Goal: Task Accomplishment & Management: Manage account settings

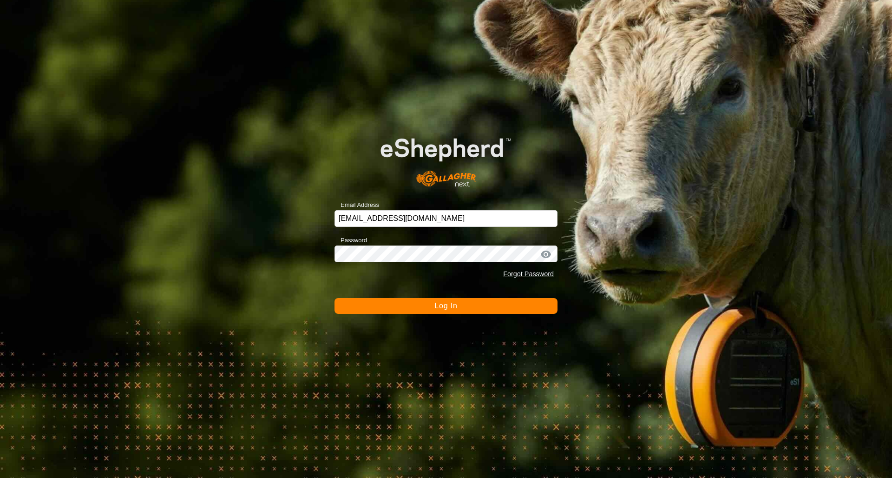
drag, startPoint x: 0, startPoint y: 0, endPoint x: 439, endPoint y: 306, distance: 535.2
click at [439, 306] on span "Log In" at bounding box center [446, 306] width 23 height 8
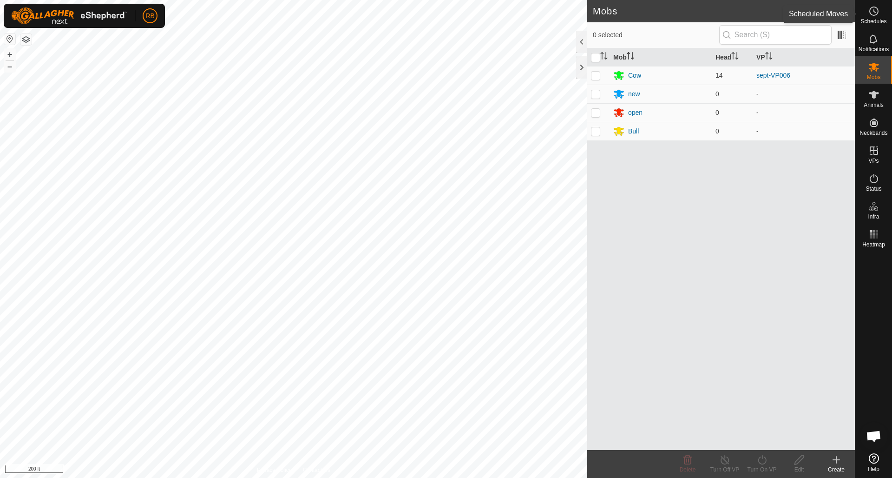
click at [876, 10] on icon at bounding box center [874, 11] width 11 height 11
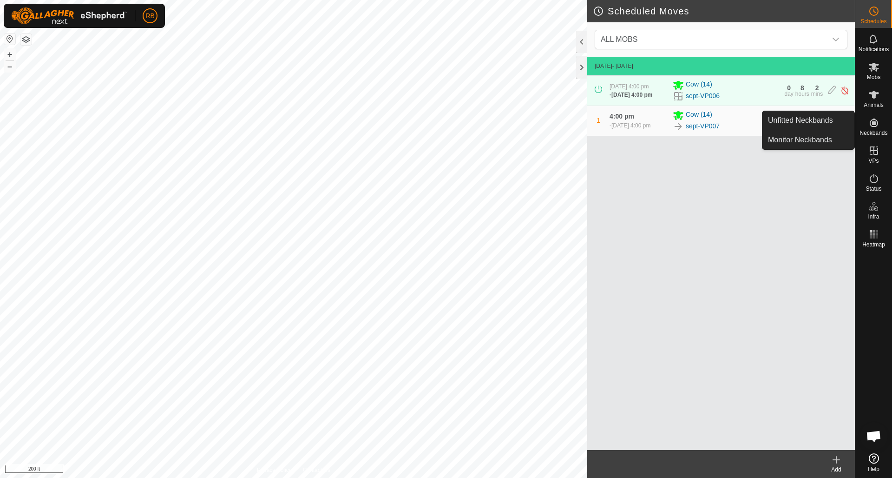
click at [878, 123] on icon at bounding box center [874, 123] width 8 height 8
click at [811, 120] on link "Unfitted Neckbands" at bounding box center [809, 120] width 92 height 19
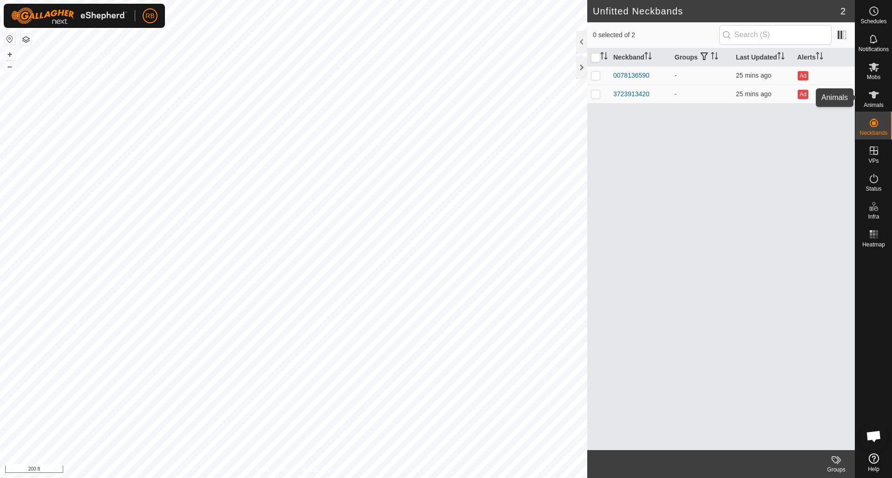
click at [878, 95] on icon at bounding box center [874, 94] width 11 height 11
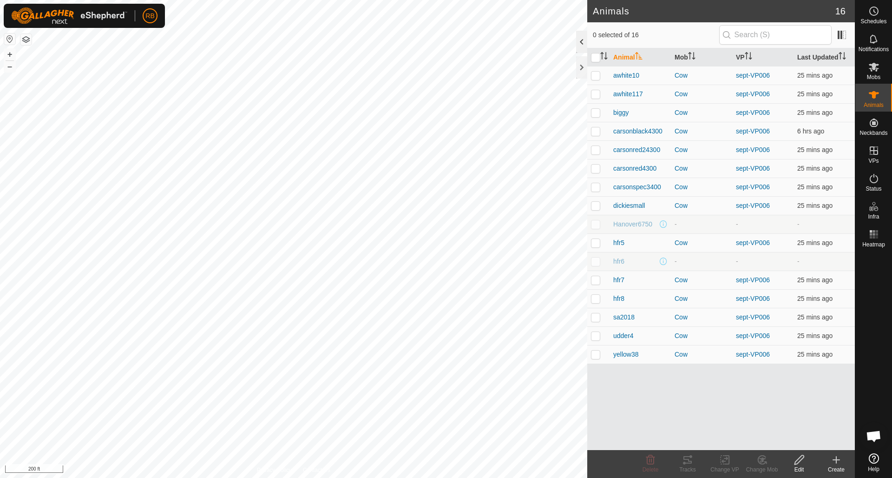
click at [581, 42] on div at bounding box center [581, 42] width 11 height 22
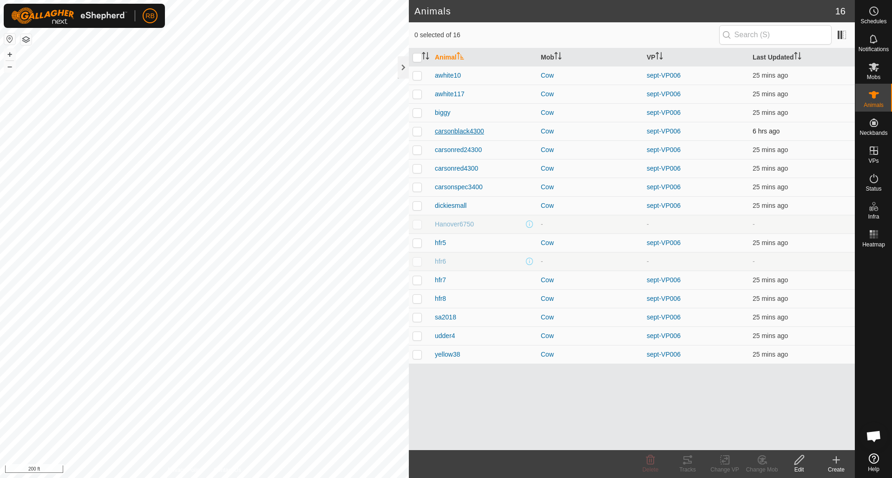
click at [464, 132] on span "carsonblack4300" at bounding box center [459, 131] width 49 height 10
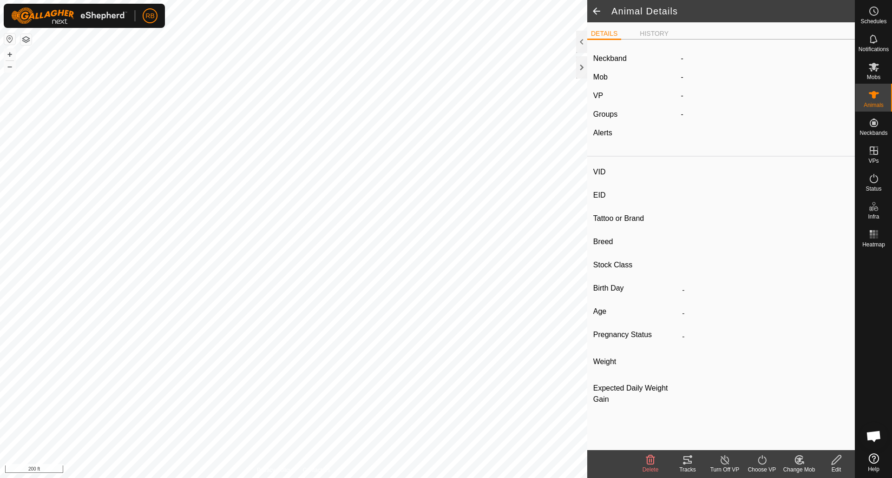
type input "carsonblack4300"
type input "-"
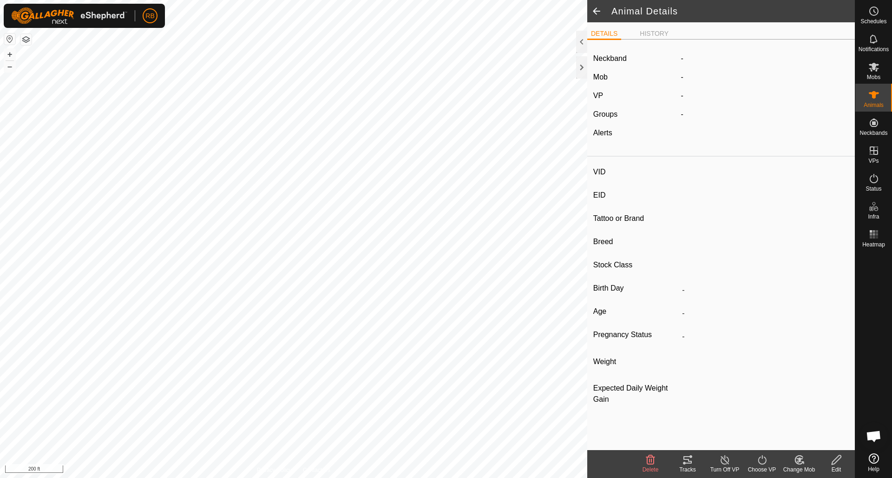
type input "0 kg"
type input "-"
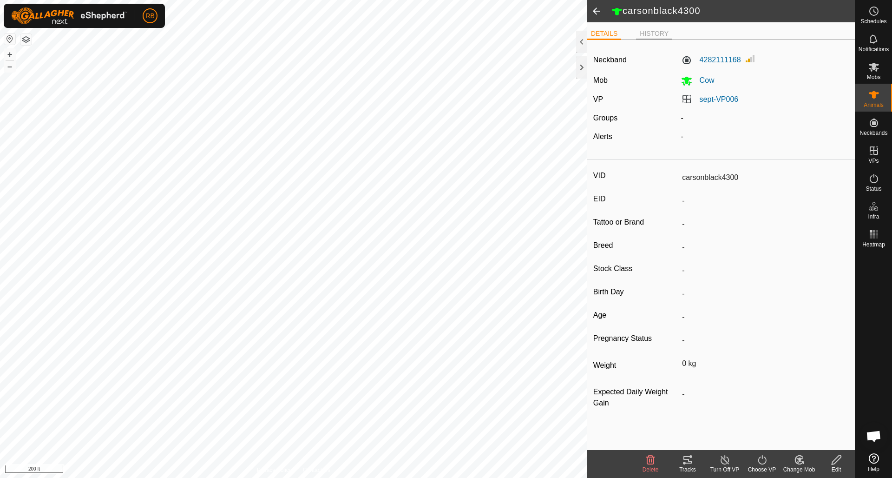
click at [658, 32] on li "HISTORY" at bounding box center [654, 34] width 36 height 11
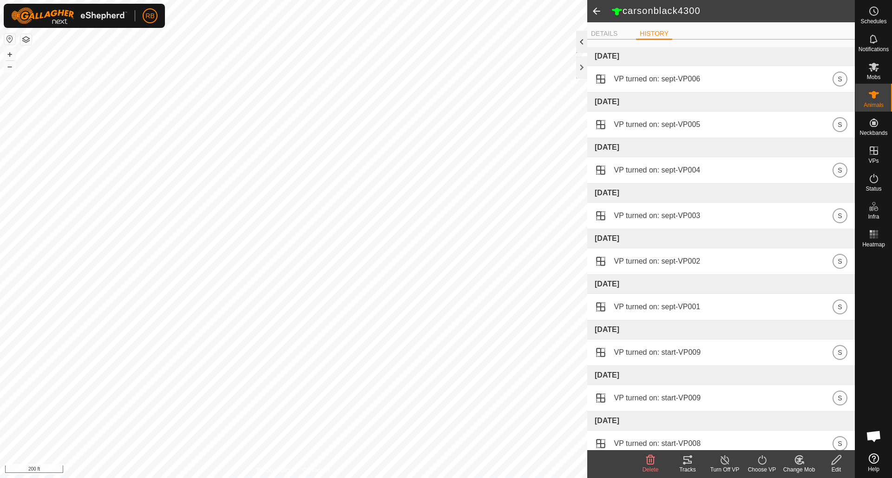
click at [583, 43] on div at bounding box center [581, 42] width 11 height 22
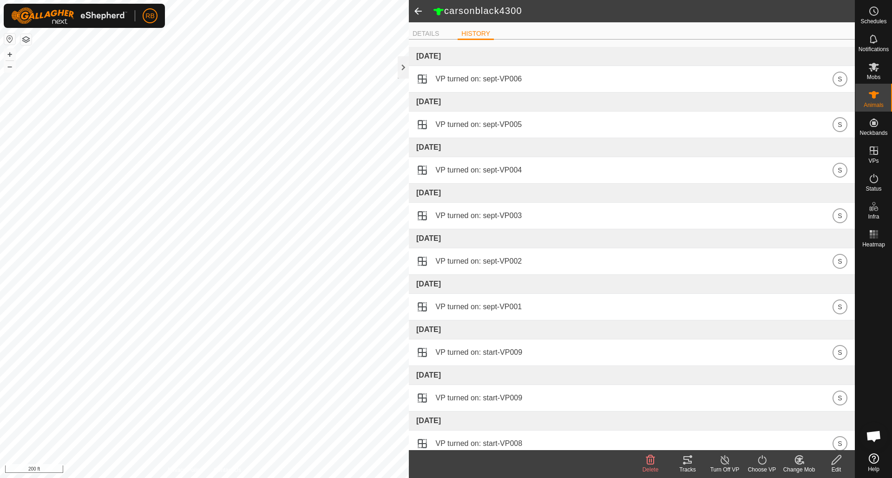
click at [416, 11] on span at bounding box center [418, 11] width 19 height 22
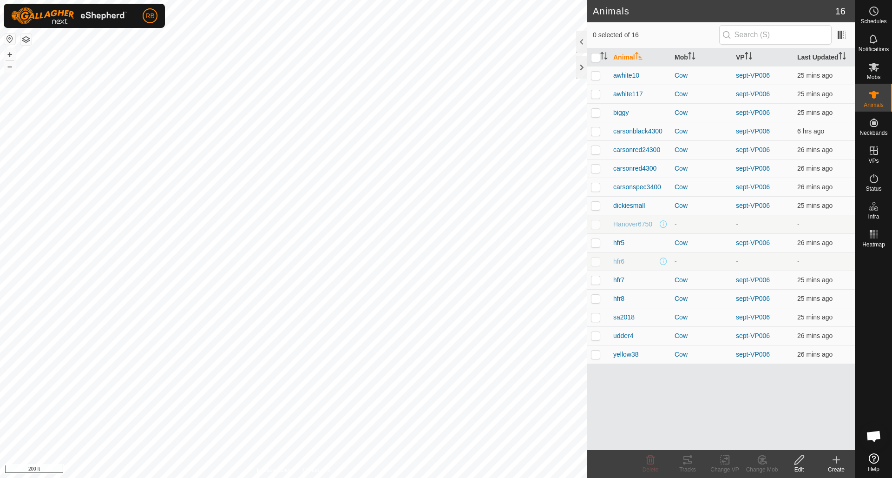
click at [580, 42] on div at bounding box center [581, 42] width 11 height 22
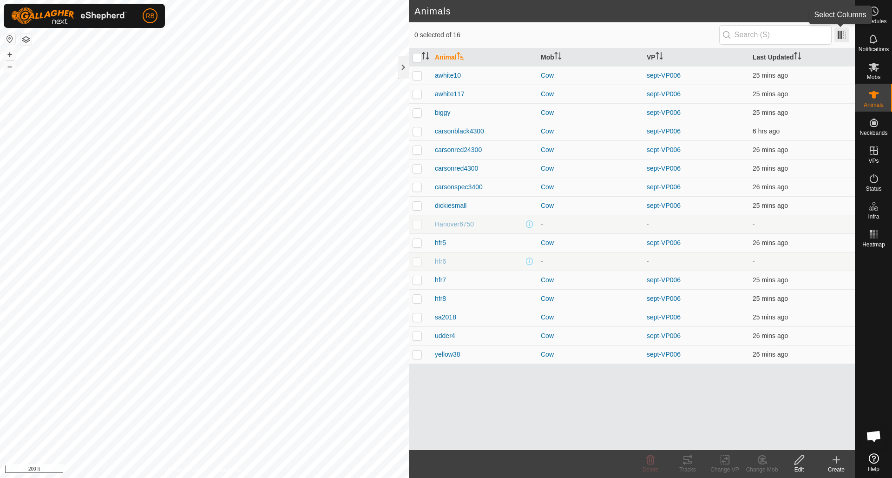
click at [843, 34] on span at bounding box center [842, 34] width 15 height 15
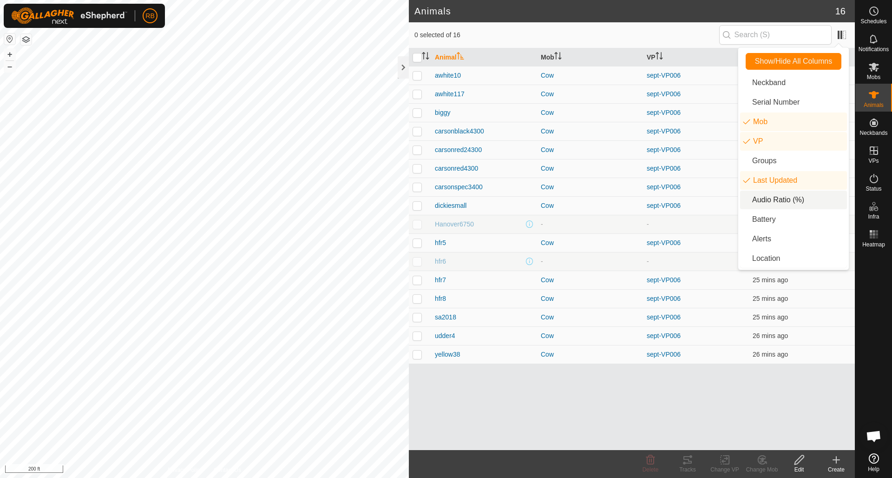
click at [772, 200] on li "Audio Ratio (%)" at bounding box center [793, 200] width 107 height 19
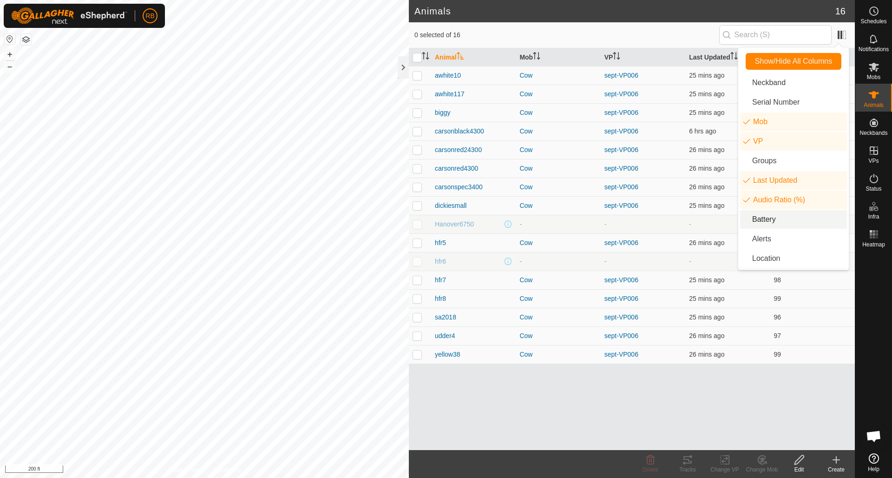
click at [767, 221] on li "Battery" at bounding box center [793, 219] width 107 height 19
